Goal: Task Accomplishment & Management: Manage account settings

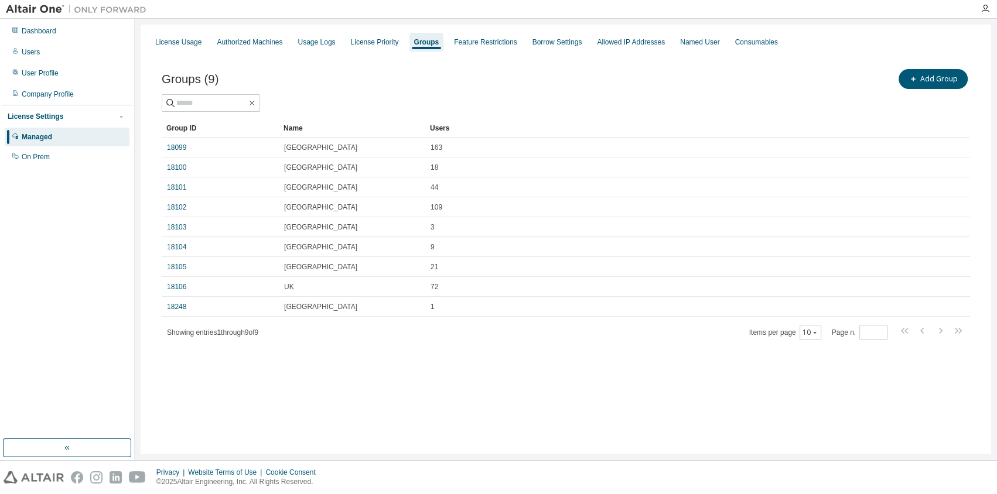
click at [91, 271] on div "Dashboard Users User Profile Company Profile License Settings Managed On Prem" at bounding box center [67, 228] width 131 height 417
click at [327, 397] on div "License Usage Authorized Machines Usage Logs License Priority Groups Feature Re…" at bounding box center [566, 240] width 850 height 430
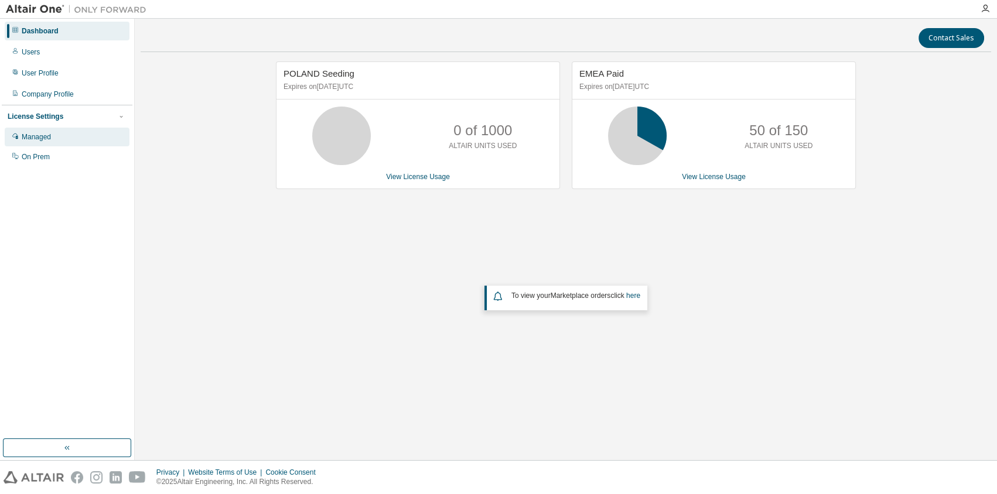
click at [46, 137] on div "Managed" at bounding box center [36, 136] width 29 height 9
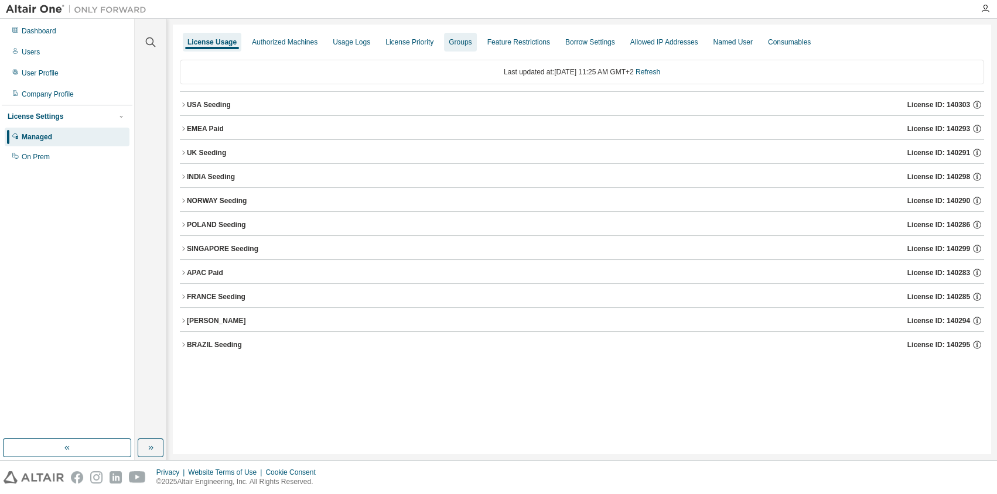
click at [453, 41] on div "Groups" at bounding box center [460, 41] width 23 height 9
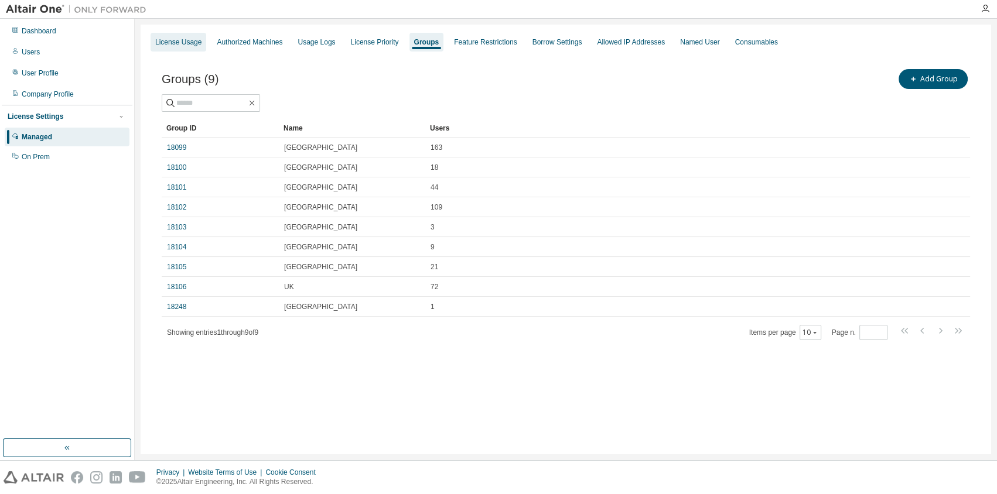
click at [171, 42] on div "License Usage" at bounding box center [178, 41] width 46 height 9
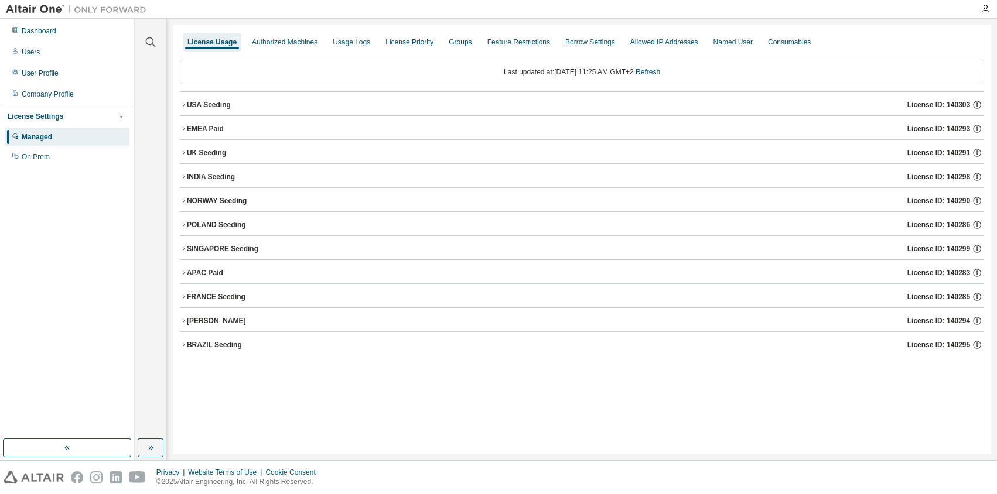
click at [193, 172] on div "INDIA Seeding" at bounding box center [211, 176] width 48 height 9
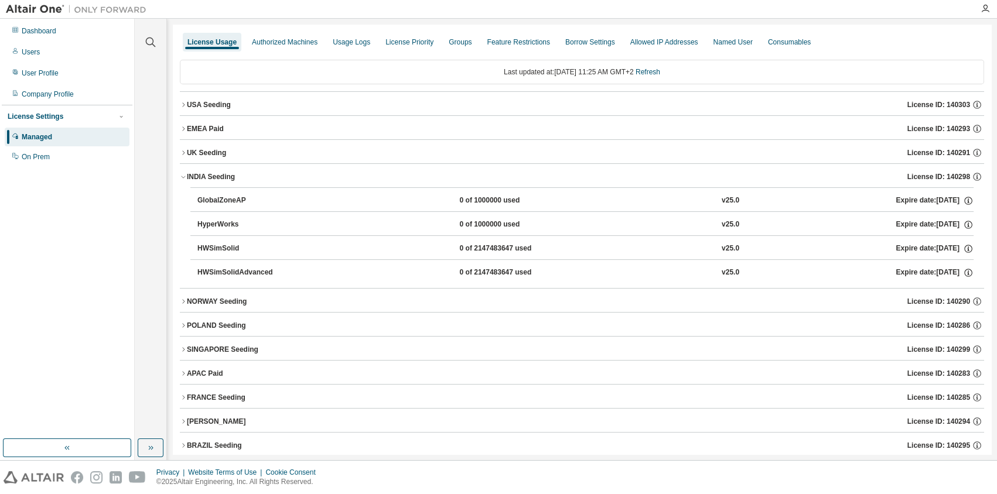
click at [212, 223] on div "HyperWorks" at bounding box center [249, 225] width 105 height 11
click at [211, 223] on div "HyperWorks" at bounding box center [249, 225] width 105 height 11
click at [209, 246] on div "HWSimSolid" at bounding box center [249, 249] width 105 height 11
drag, startPoint x: 286, startPoint y: 237, endPoint x: 271, endPoint y: 237, distance: 14.7
click at [284, 237] on button "HWSimSolid 0 of 2147483647 used v25.0 Expire date: 2025-10-01" at bounding box center [585, 249] width 776 height 26
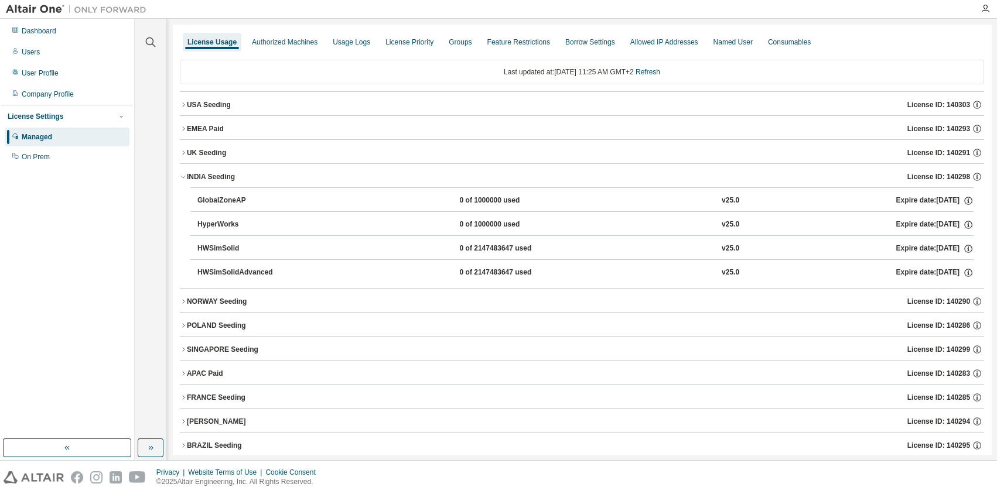
click at [223, 196] on div "GlobalZoneAP" at bounding box center [249, 201] width 105 height 11
click at [193, 172] on div "INDIA Seeding" at bounding box center [211, 176] width 48 height 9
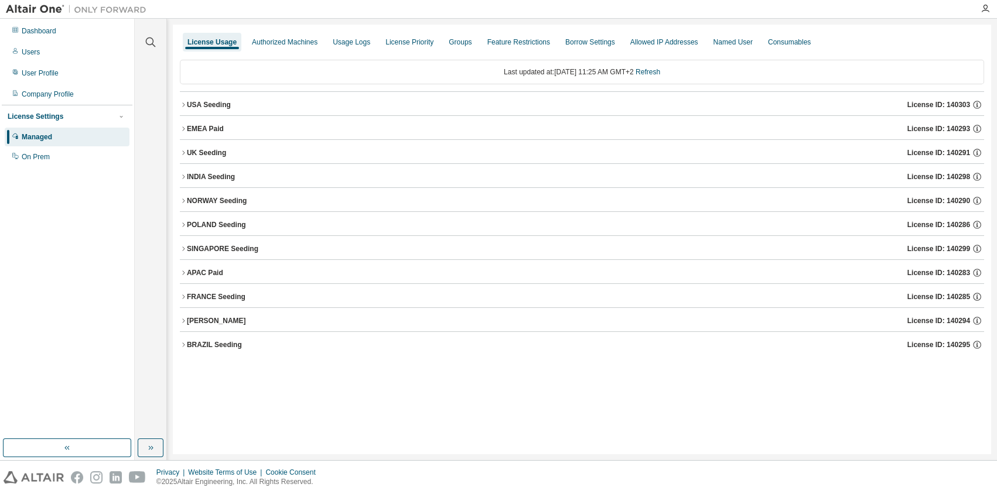
click at [193, 172] on div "INDIA Seeding" at bounding box center [211, 176] width 48 height 9
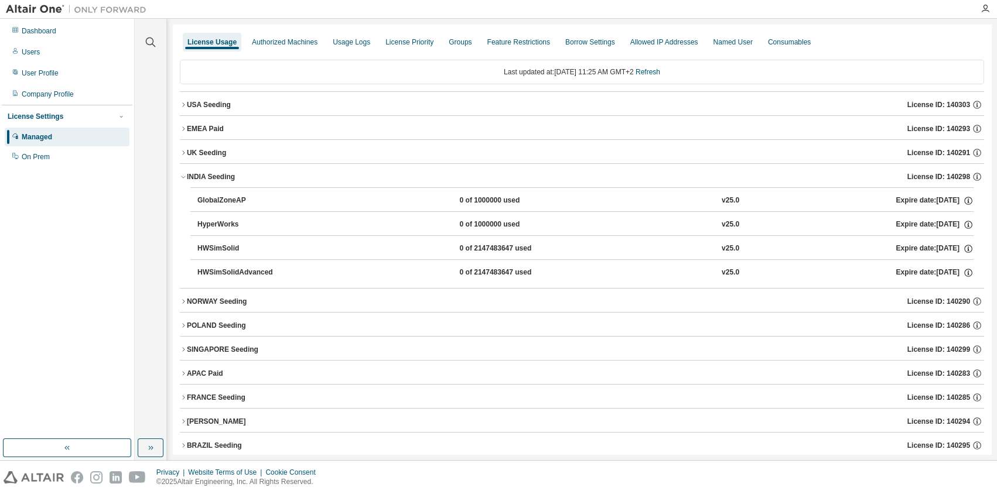
click at [53, 236] on div "Dashboard Users User Profile Company Profile License Settings Managed On Prem" at bounding box center [67, 228] width 131 height 417
click at [35, 56] on div "Users" at bounding box center [31, 51] width 18 height 9
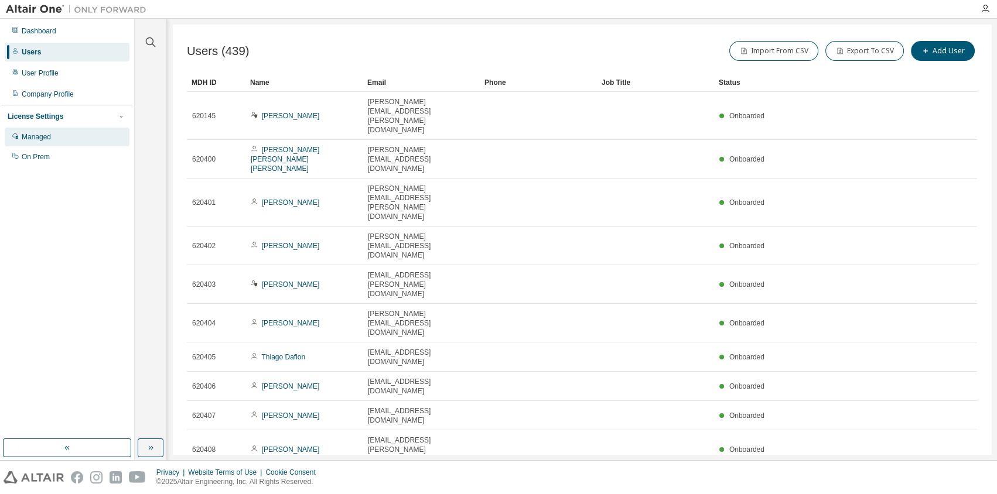
click at [35, 139] on div "Managed" at bounding box center [36, 136] width 29 height 9
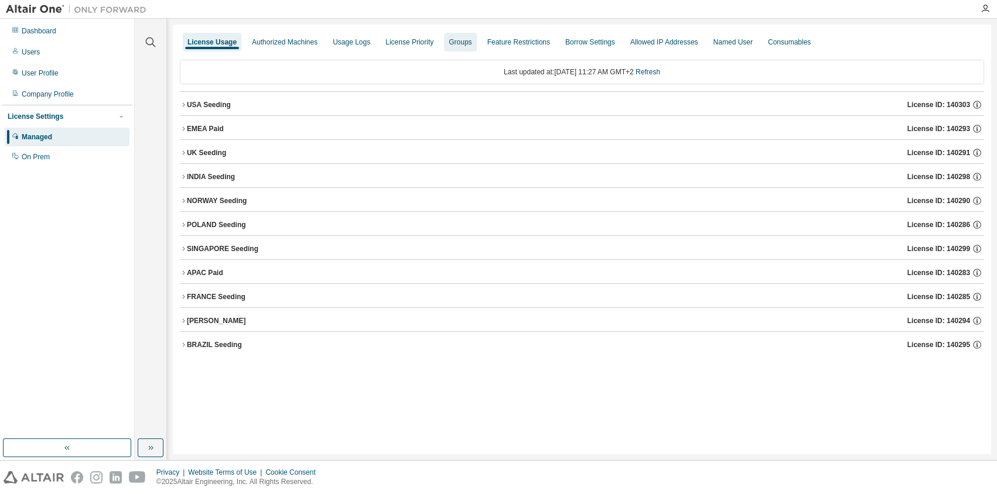
click at [454, 37] on div "Groups" at bounding box center [460, 41] width 23 height 9
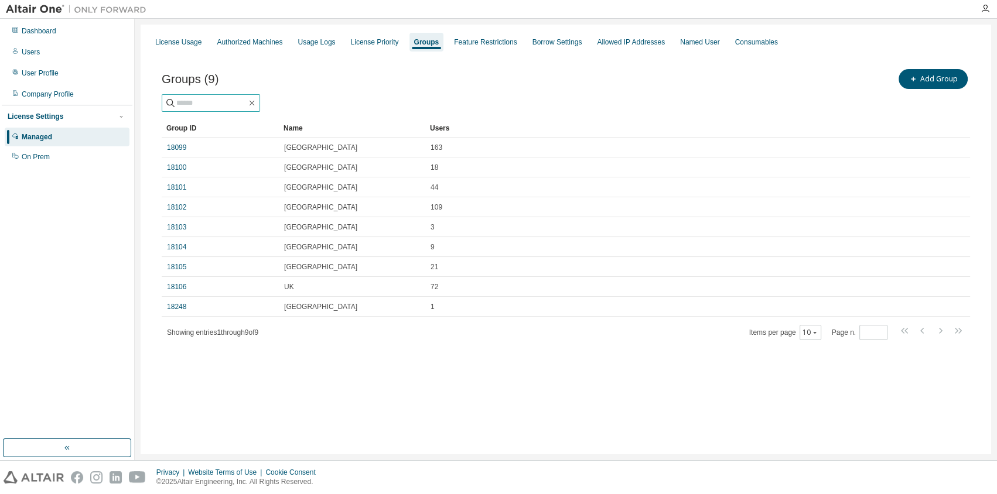
click at [211, 104] on input "text" at bounding box center [211, 103] width 70 height 12
type input "*"
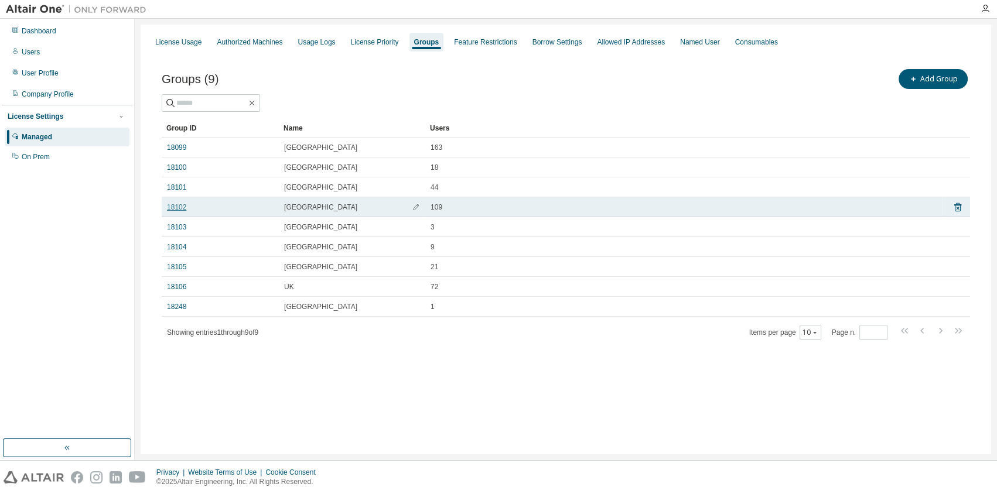
click at [170, 208] on link "18102" at bounding box center [176, 207] width 19 height 9
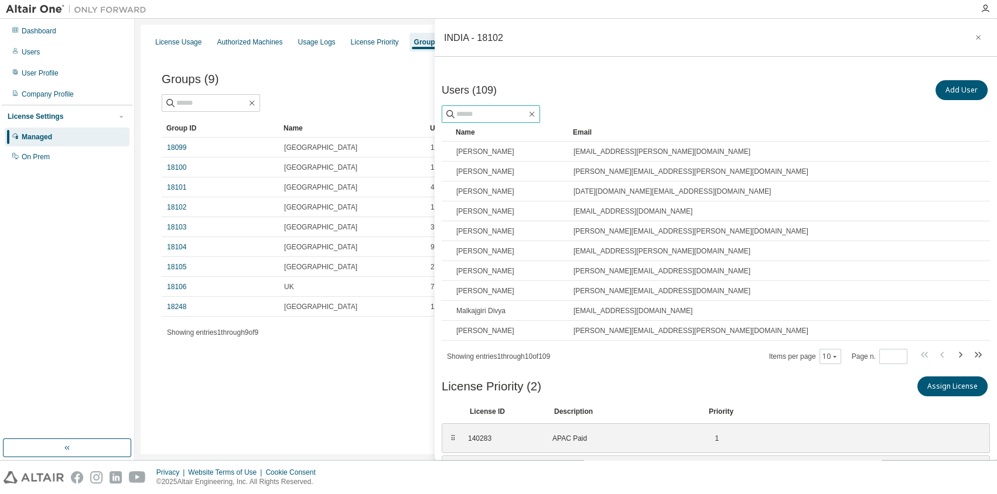
click at [481, 114] on input "text" at bounding box center [491, 114] width 70 height 12
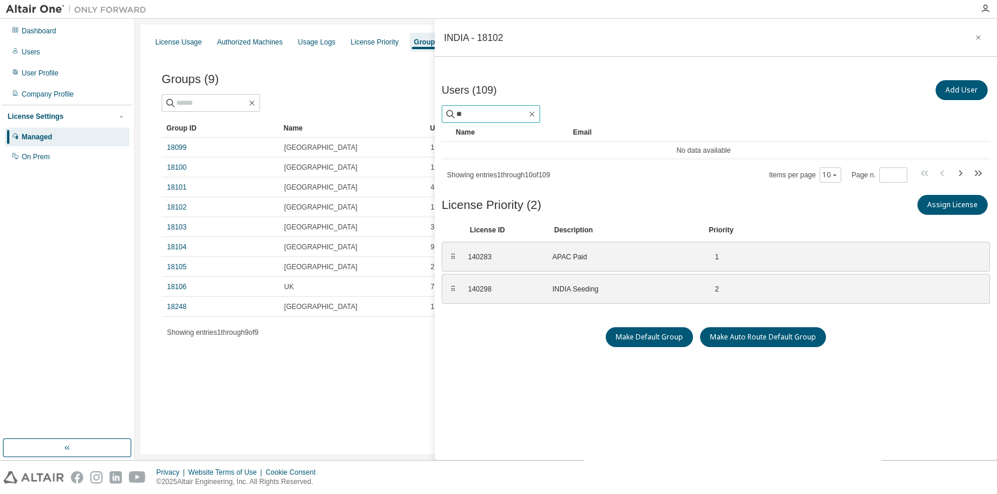
type input "*"
click at [481, 398] on div "Users (109) Add User Clear Load Save Save As Field Operator Value Select filter…" at bounding box center [716, 275] width 548 height 395
